Goal: Transaction & Acquisition: Purchase product/service

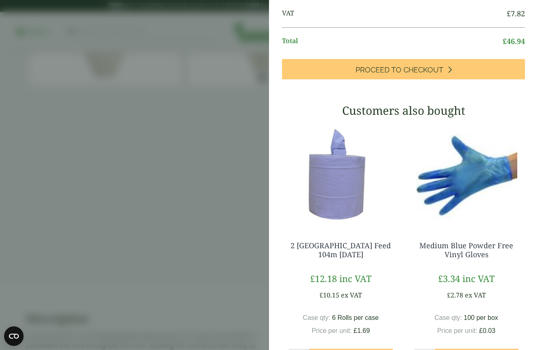
scroll to position [168, 0]
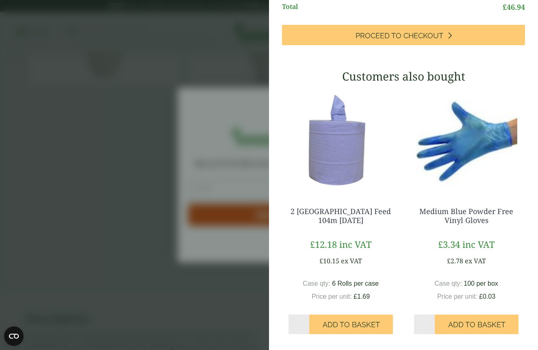
click at [209, 291] on aside "My Basket White Paper Crepe Cone - Full Case White Paper Crepe Cone - Full Case…" at bounding box center [269, 175] width 538 height 350
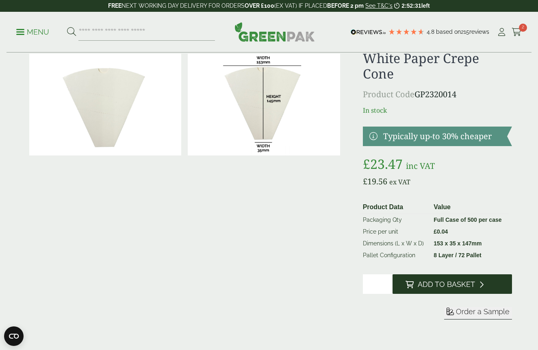
scroll to position [30, 0]
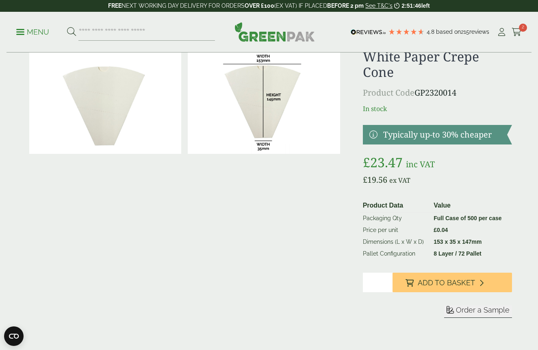
click at [387, 284] on input "*" at bounding box center [378, 282] width 30 height 20
click at [387, 282] on input "*" at bounding box center [378, 282] width 30 height 20
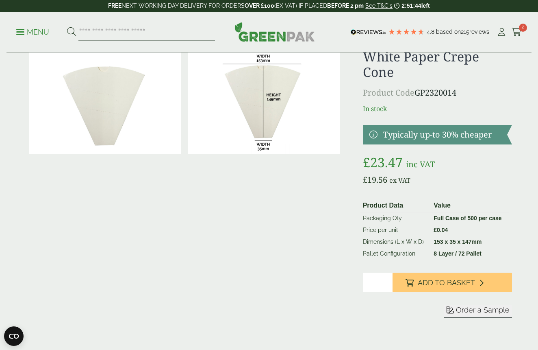
click at [387, 282] on input "*" at bounding box center [378, 282] width 30 height 20
click at [386, 280] on input "*" at bounding box center [378, 282] width 30 height 20
type input "*"
click at [386, 280] on input "*" at bounding box center [378, 282] width 30 height 20
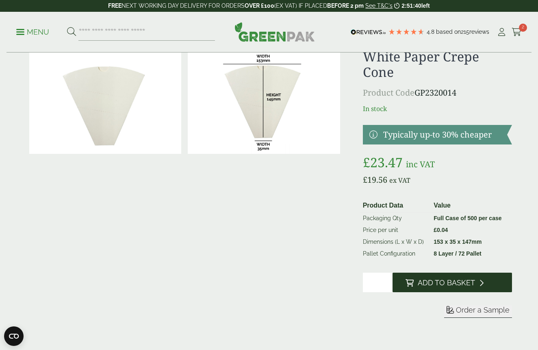
click at [460, 287] on button "Add to Basket" at bounding box center [453, 282] width 120 height 20
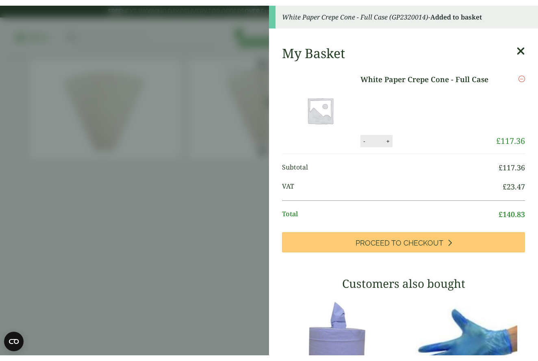
scroll to position [0, 0]
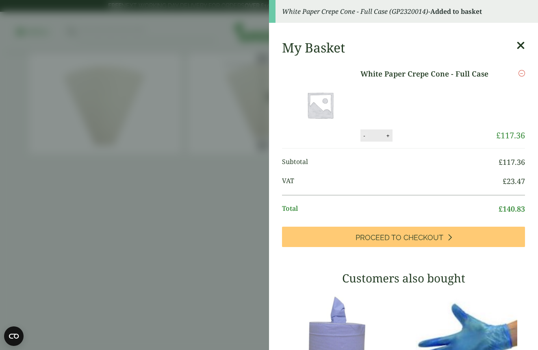
click at [365, 137] on button "-" at bounding box center [364, 135] width 7 height 7
type input "*"
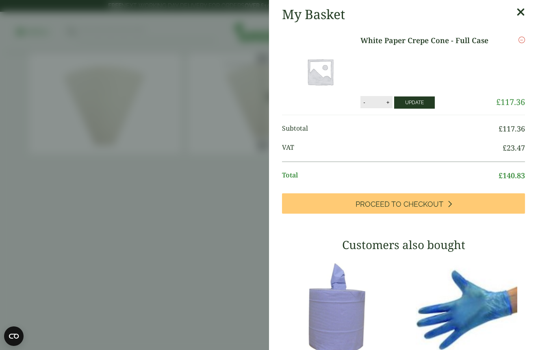
click at [411, 106] on button "Update" at bounding box center [414, 102] width 41 height 12
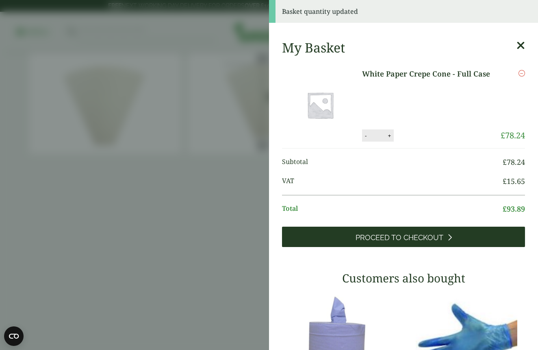
click at [393, 238] on span "Proceed to Checkout" at bounding box center [400, 237] width 88 height 9
